Goal: Information Seeking & Learning: Learn about a topic

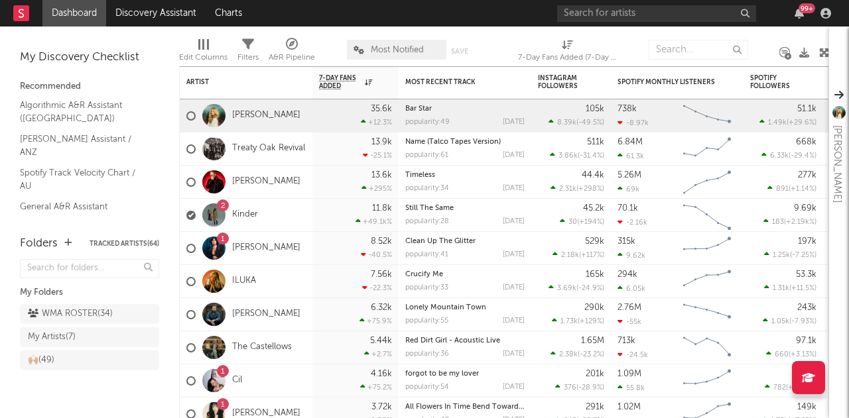
drag, startPoint x: 77, startPoint y: 314, endPoint x: 86, endPoint y: 8, distance: 305.9
click at [77, 314] on div "WMA ROSTER ( 34 )" at bounding box center [70, 314] width 85 height 16
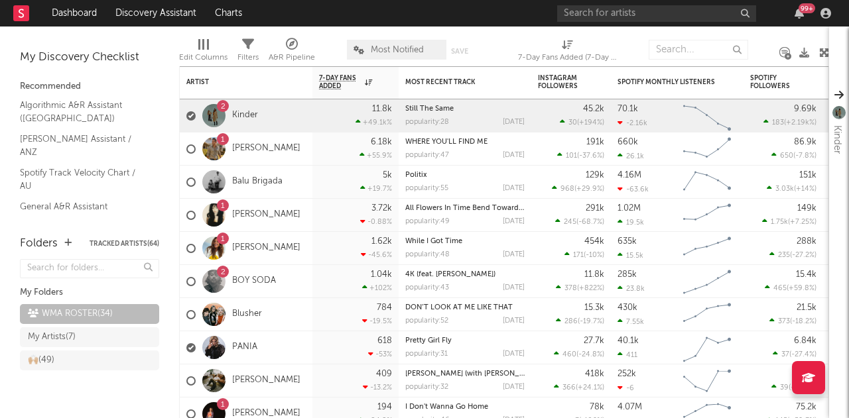
click at [411, 47] on span "Most Notified" at bounding box center [397, 50] width 53 height 9
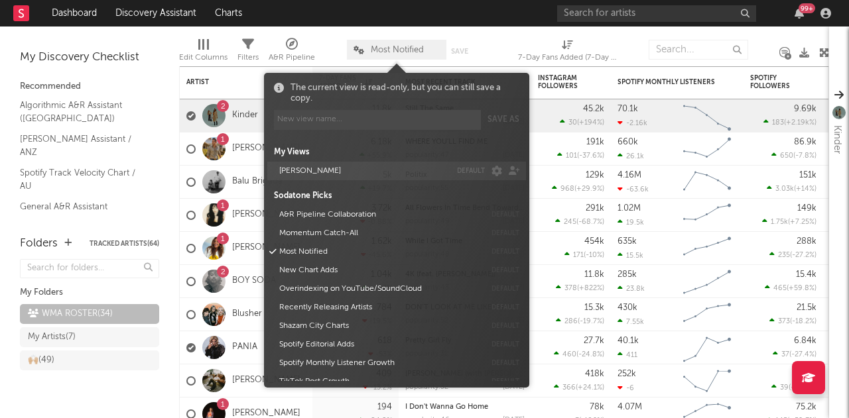
click at [330, 174] on button "[PERSON_NAME]" at bounding box center [363, 171] width 176 height 19
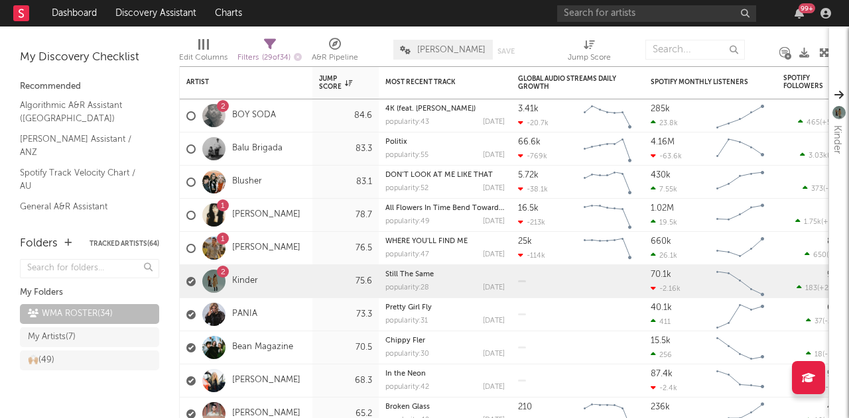
click at [431, 32] on div "Edit Columns Filters ( 29 of 34 ) A&R Pipeline ALEX DEFAULTY Save Save as Jump …" at bounding box center [504, 47] width 650 height 40
click at [298, 318] on div "PANIA" at bounding box center [246, 314] width 133 height 33
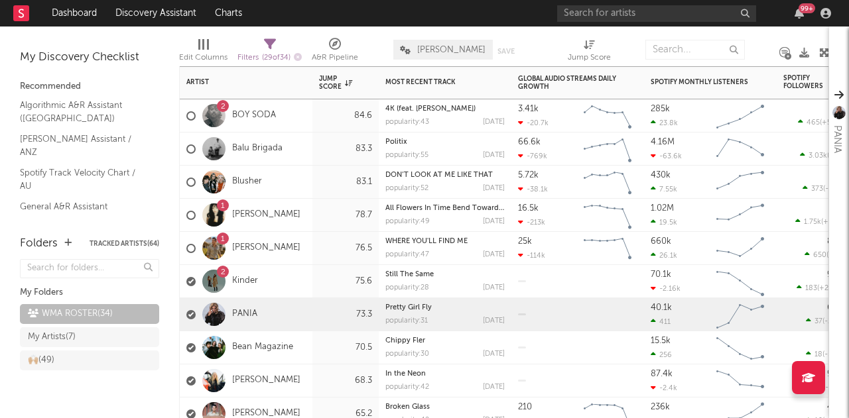
click at [305, 362] on div "Bean Magazine" at bounding box center [246, 348] width 133 height 33
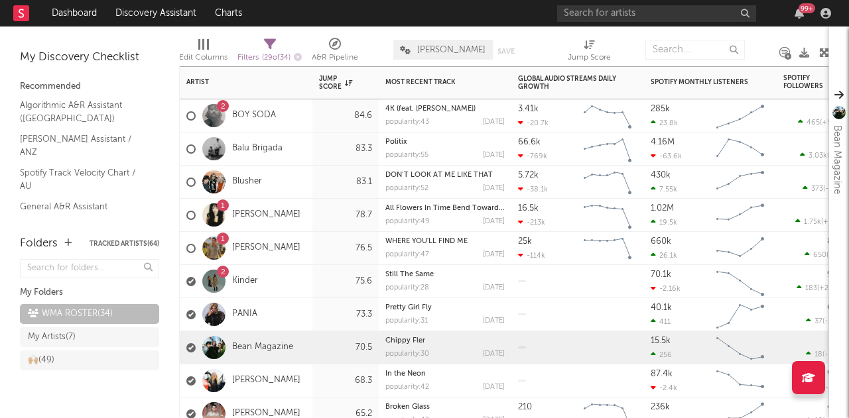
click at [308, 377] on div "[PERSON_NAME]" at bounding box center [246, 381] width 133 height 33
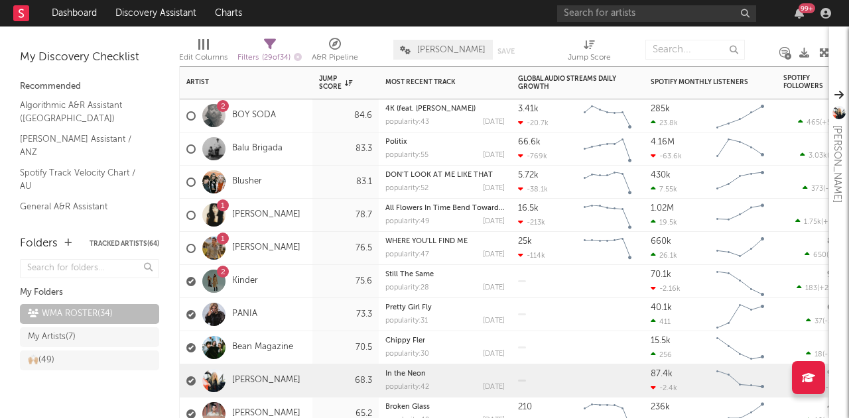
click at [309, 372] on div "[PERSON_NAME]" at bounding box center [246, 381] width 133 height 33
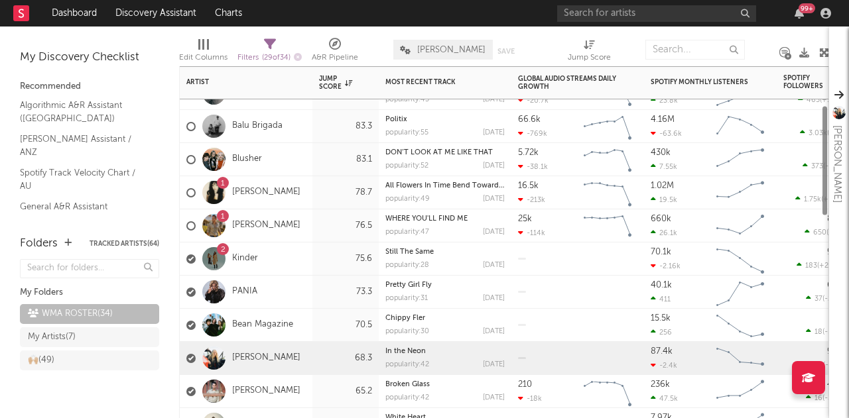
click at [310, 397] on div "[PERSON_NAME]" at bounding box center [246, 391] width 133 height 33
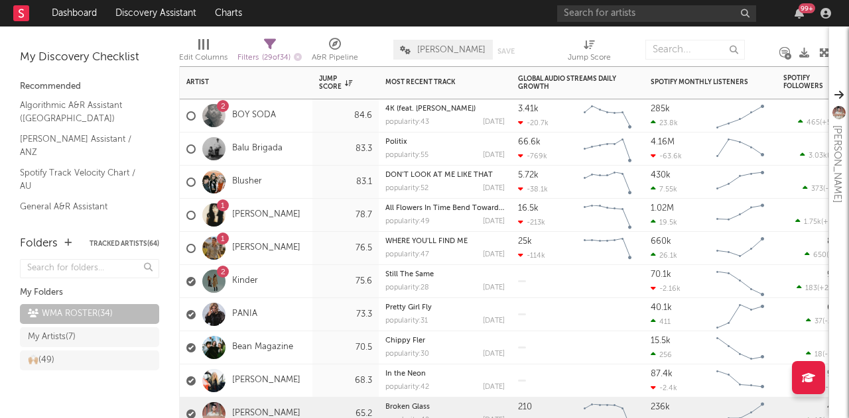
click at [301, 132] on div "2 BOY SODA" at bounding box center [246, 115] width 133 height 33
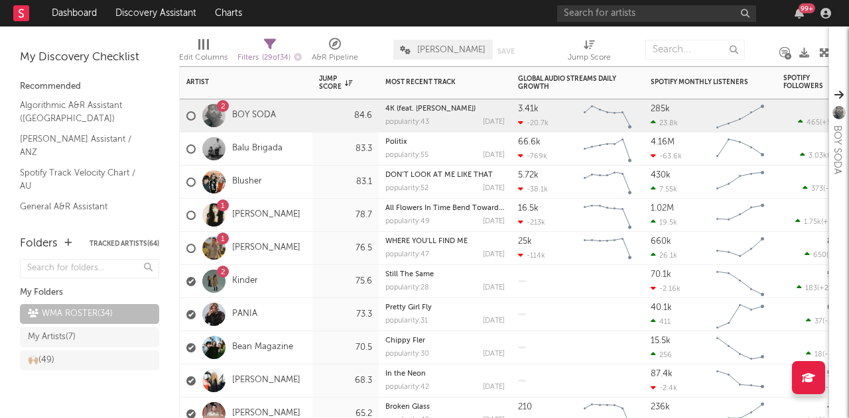
click at [301, 148] on div "Balu Brigada" at bounding box center [246, 149] width 133 height 33
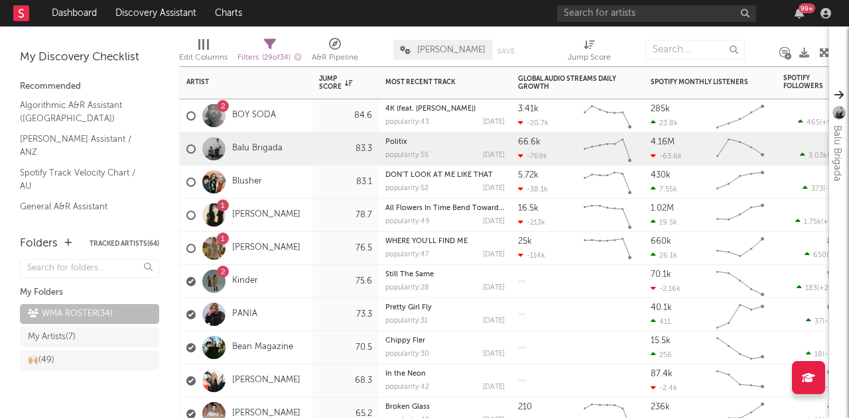
click at [299, 179] on div "Blusher" at bounding box center [246, 182] width 133 height 33
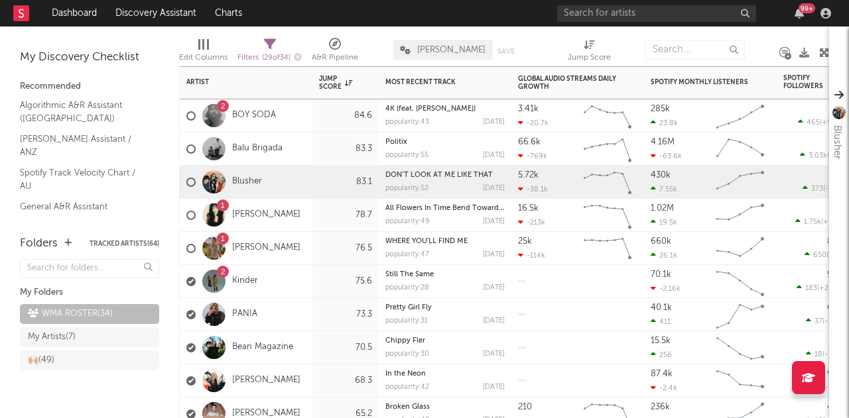
click at [304, 213] on div "1 [PERSON_NAME]" at bounding box center [246, 215] width 133 height 33
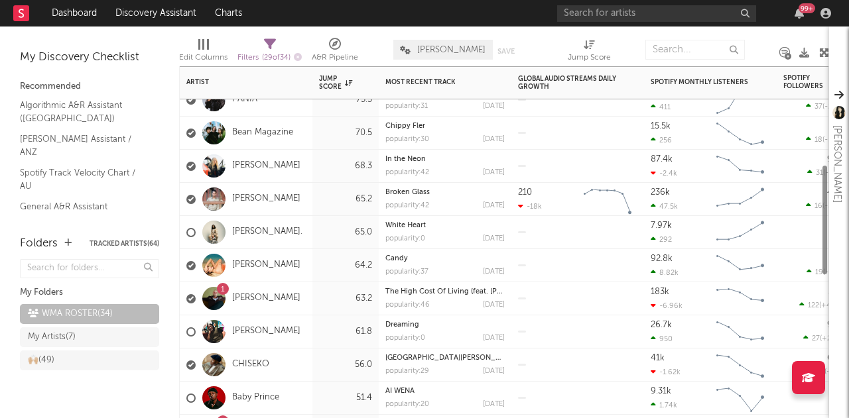
click at [298, 332] on div "[PERSON_NAME]" at bounding box center [246, 332] width 133 height 33
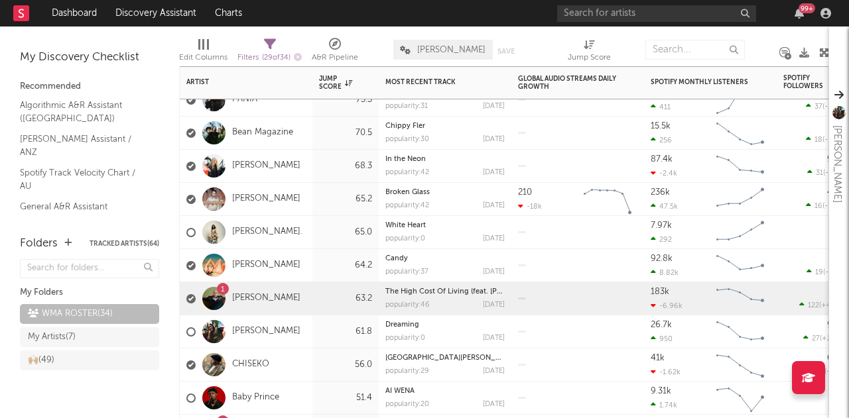
click at [296, 288] on div "1 [PERSON_NAME]" at bounding box center [246, 299] width 133 height 33
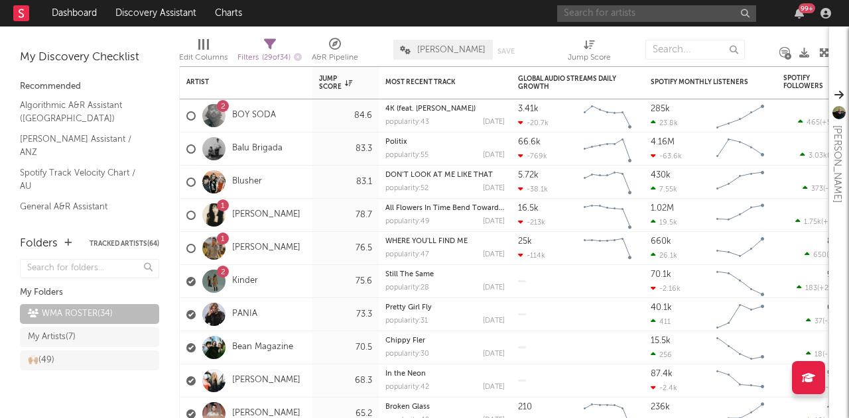
click at [626, 12] on input "text" at bounding box center [656, 13] width 199 height 17
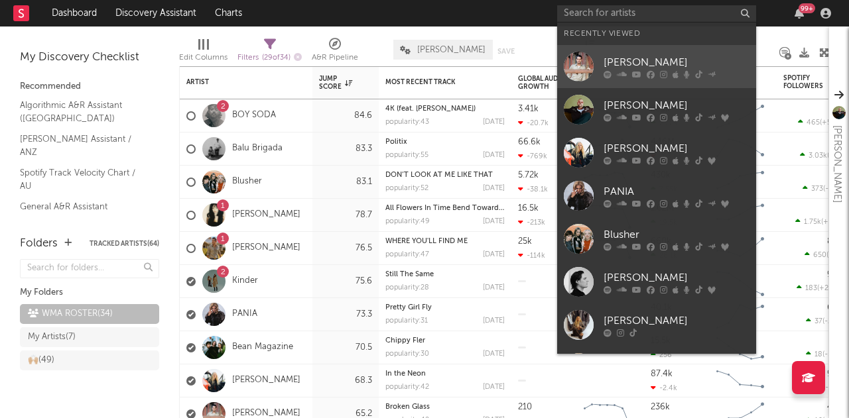
click at [571, 68] on div at bounding box center [579, 67] width 30 height 30
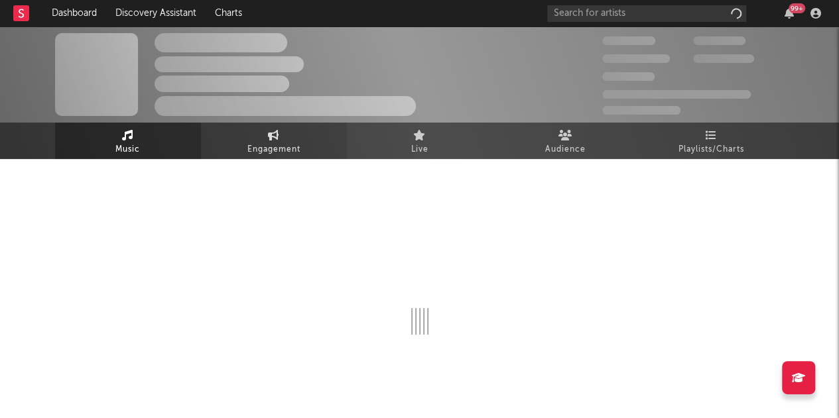
click at [319, 151] on link "Engagement" at bounding box center [274, 141] width 146 height 36
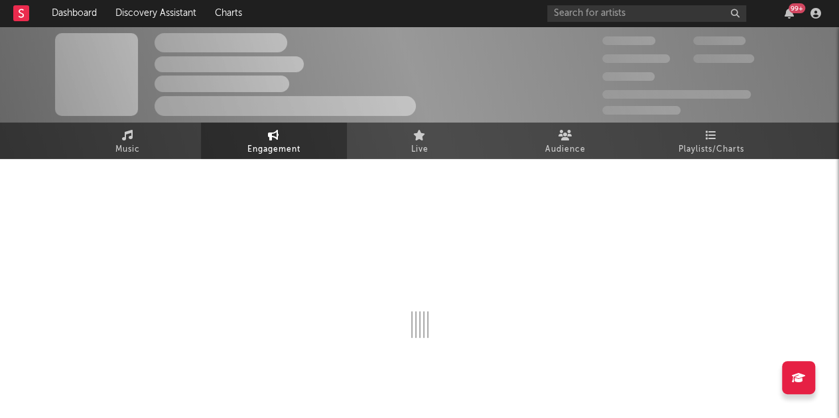
select select "1w"
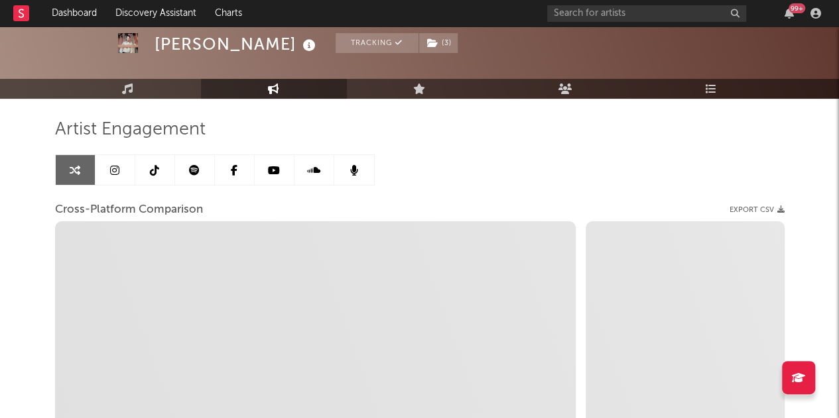
select select "1m"
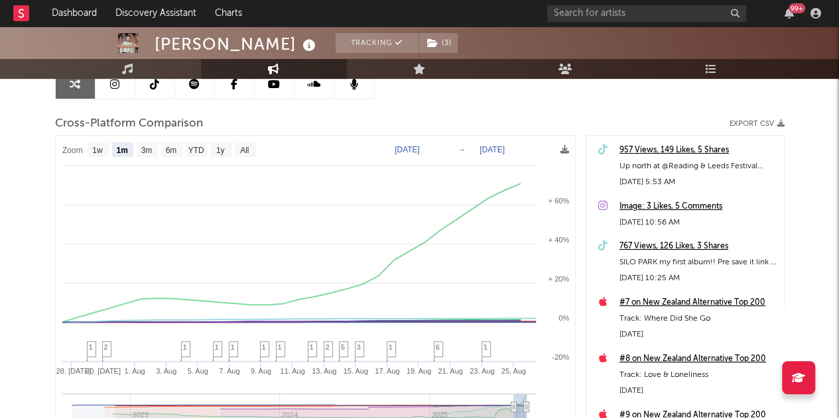
scroll to position [162, 0]
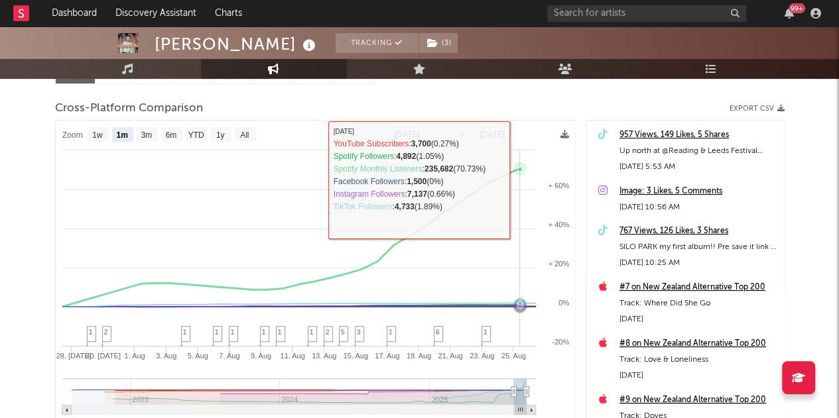
select select "1m"
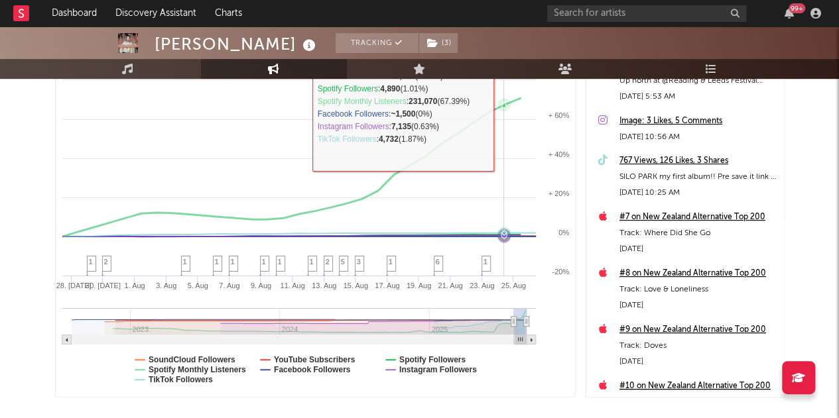
scroll to position [231, 0]
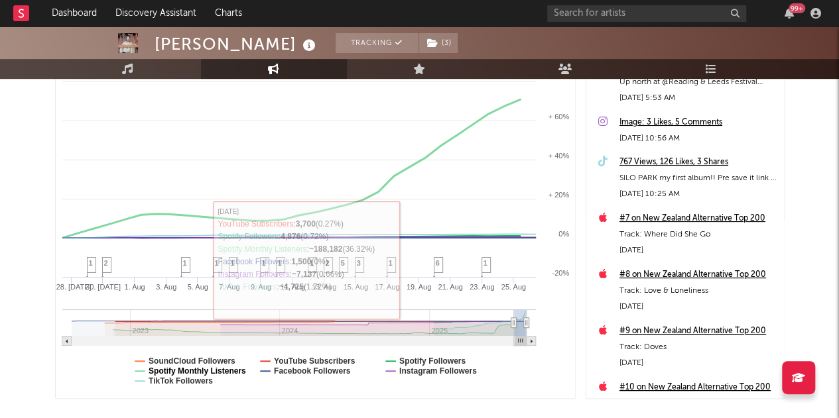
click at [228, 371] on text "Spotify Monthly Listeners" at bounding box center [197, 371] width 97 height 9
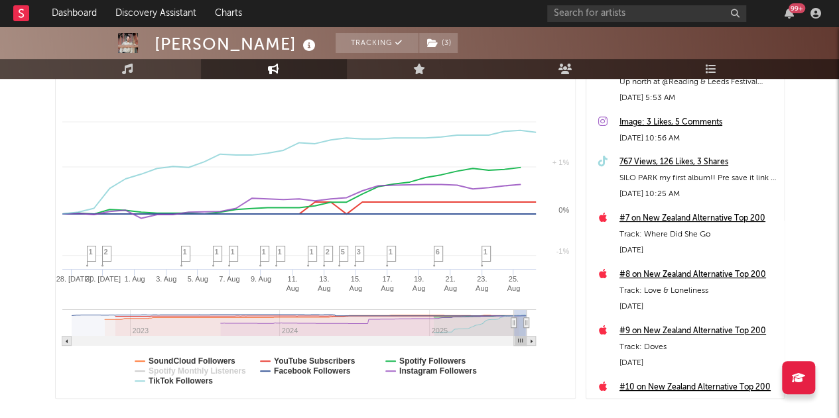
select select "1m"
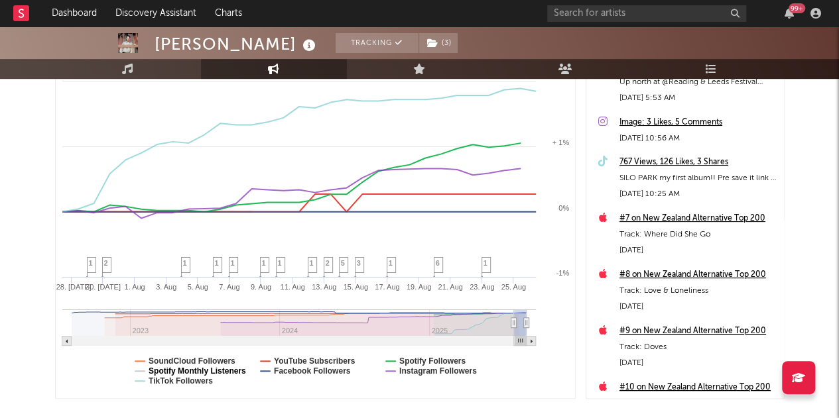
click at [228, 371] on text "Spotify Monthly Listeners" at bounding box center [197, 371] width 97 height 9
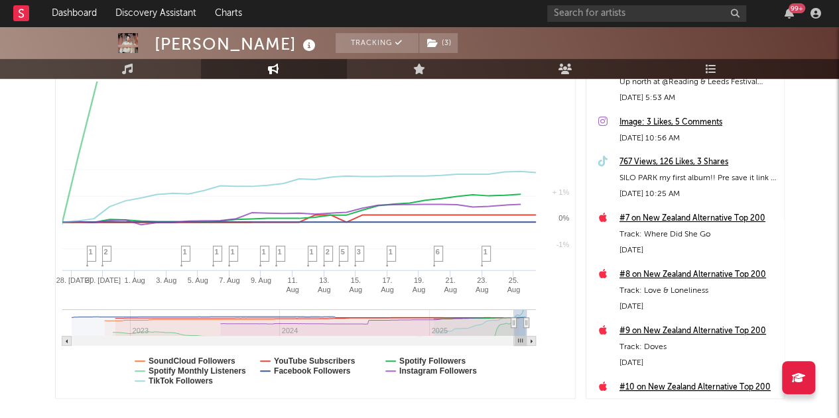
select select "1m"
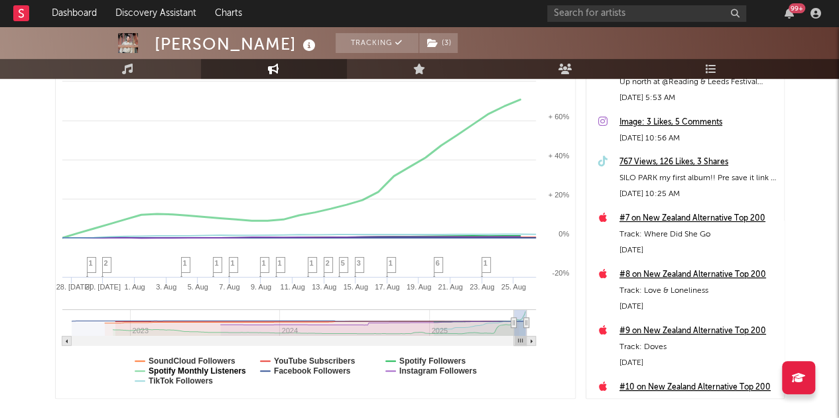
drag, startPoint x: 228, startPoint y: 371, endPoint x: 208, endPoint y: 369, distance: 20.0
click at [208, 369] on text "Spotify Monthly Listeners" at bounding box center [197, 371] width 97 height 9
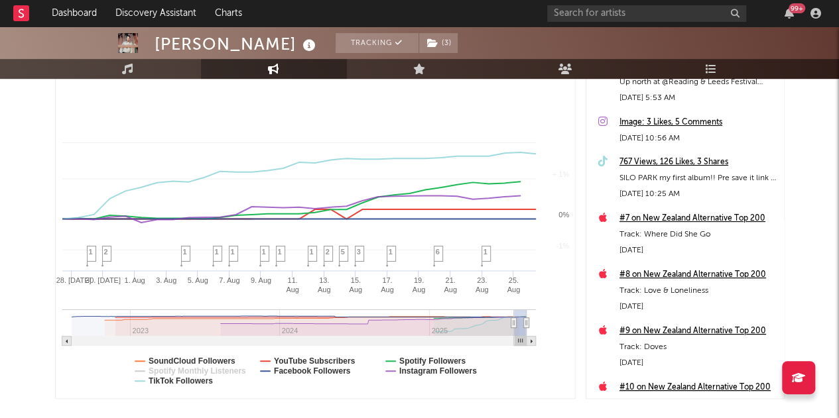
select select "1m"
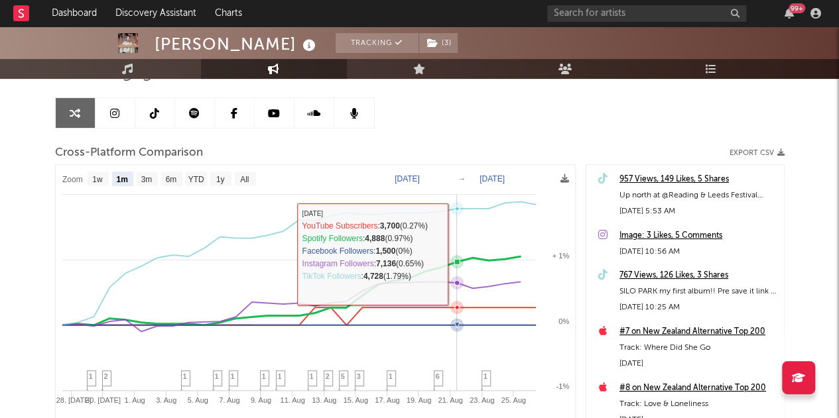
scroll to position [230, 0]
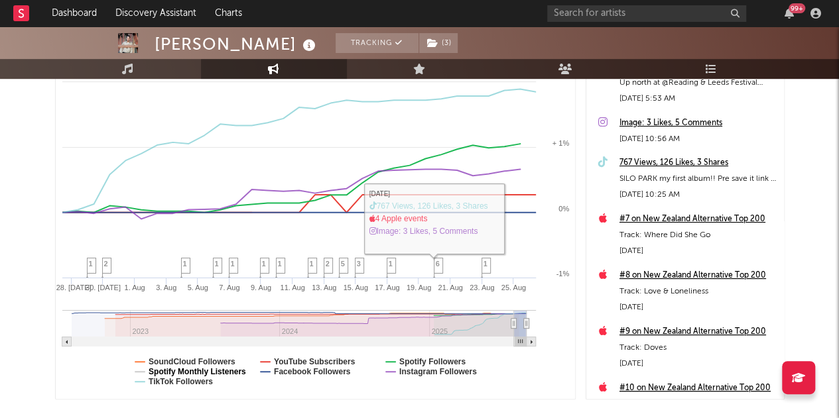
click at [220, 372] on text "Spotify Monthly Listeners" at bounding box center [197, 371] width 97 height 9
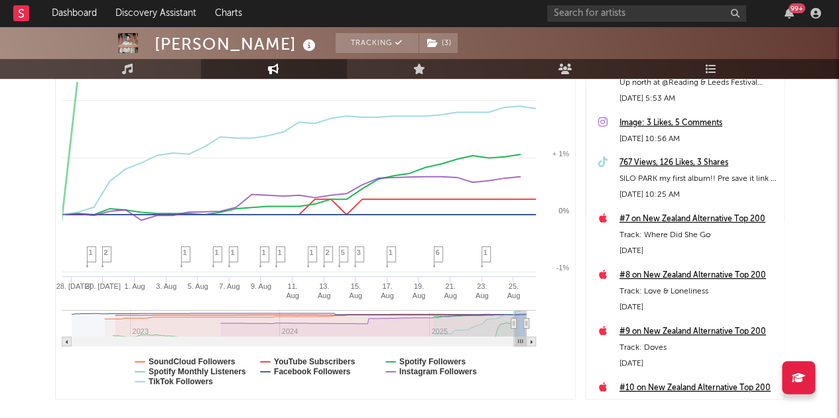
select select "1m"
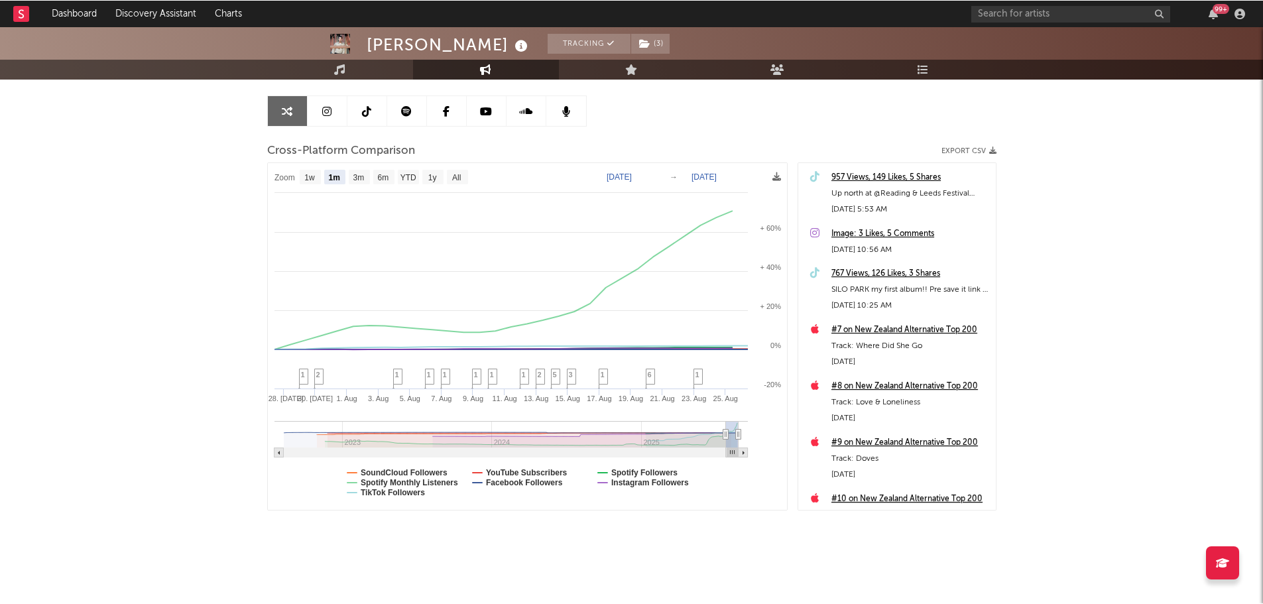
scroll to position [119, 0]
